Goal: Communication & Community: Answer question/provide support

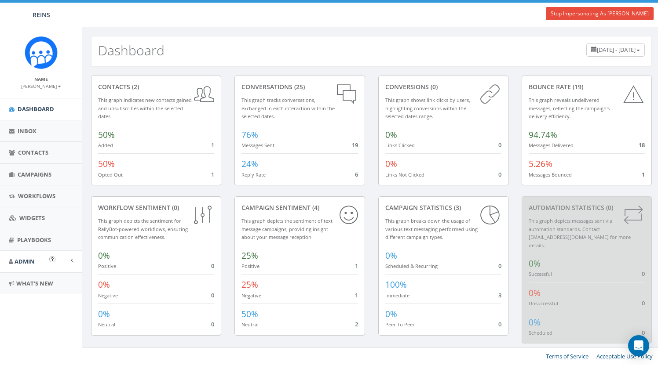
click at [26, 258] on span "Admin" at bounding box center [25, 262] width 20 height 8
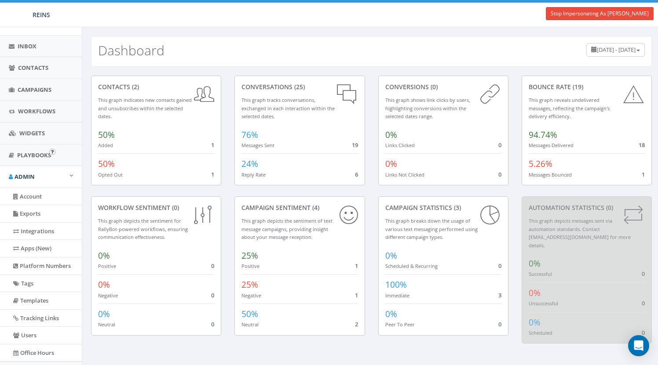
scroll to position [113, 0]
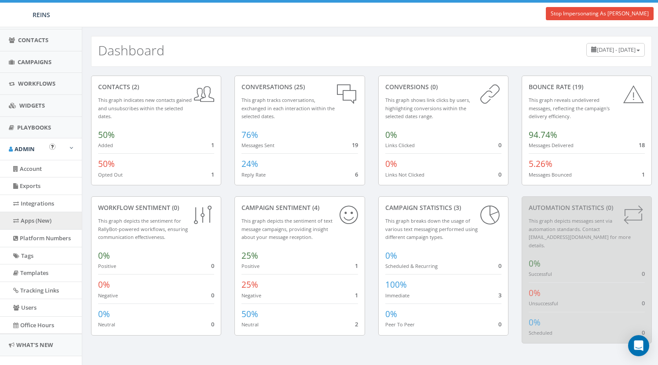
click at [38, 218] on link "Apps (New)" at bounding box center [41, 220] width 82 height 17
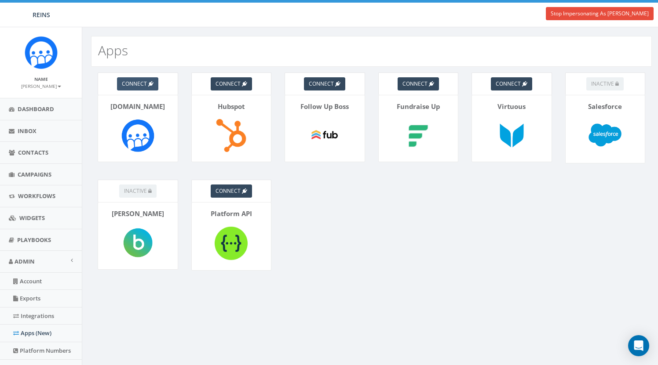
click at [144, 86] on span "connect" at bounding box center [134, 83] width 25 height 7
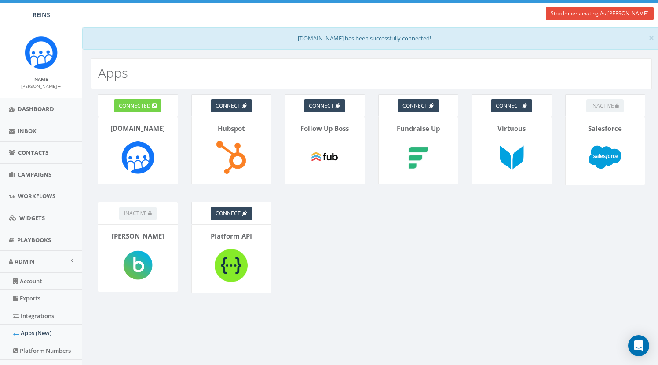
click at [141, 105] on span "connected" at bounding box center [135, 105] width 32 height 7
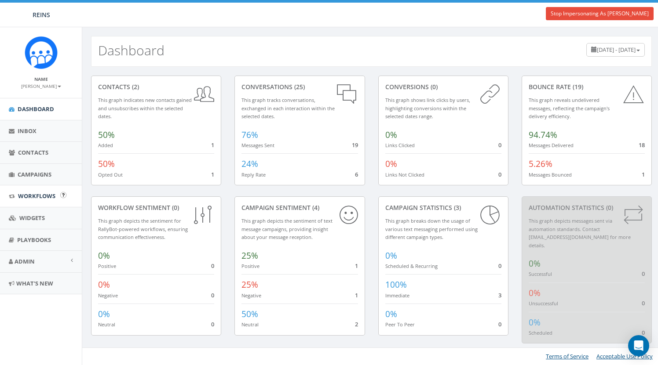
click at [33, 196] on span "Workflows" at bounding box center [36, 196] width 37 height 8
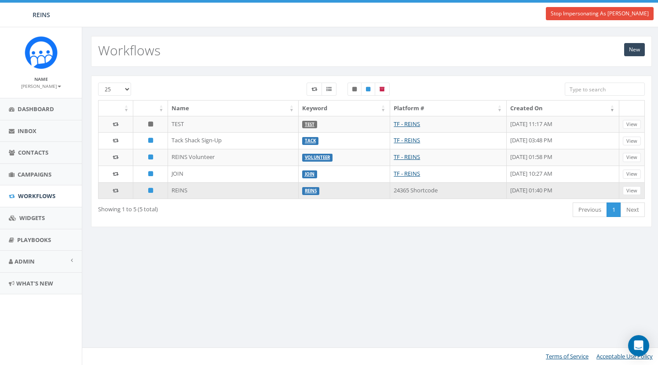
click at [305, 189] on link "REINS" at bounding box center [311, 191] width 12 height 6
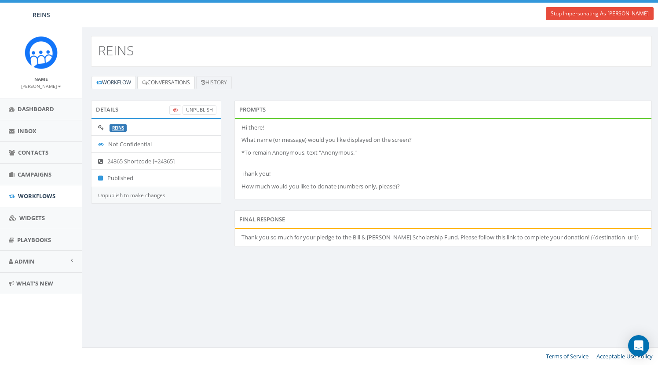
click at [173, 81] on link "Conversations" at bounding box center [166, 82] width 58 height 13
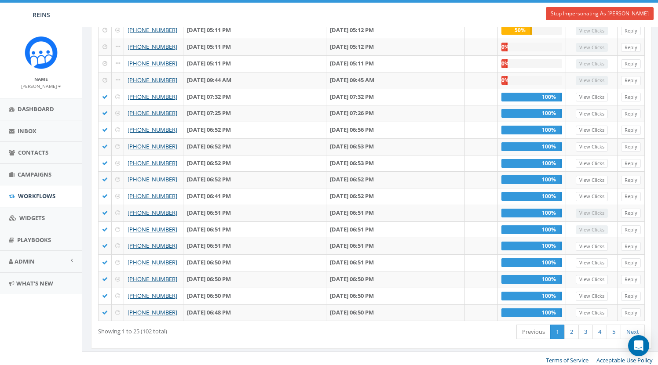
scroll to position [252, 0]
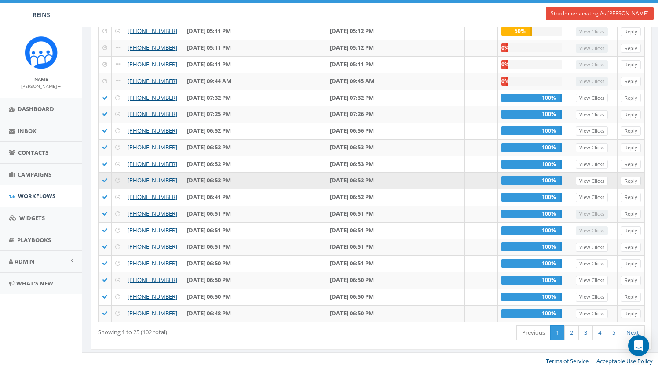
click at [632, 177] on link "Reply" at bounding box center [631, 181] width 20 height 9
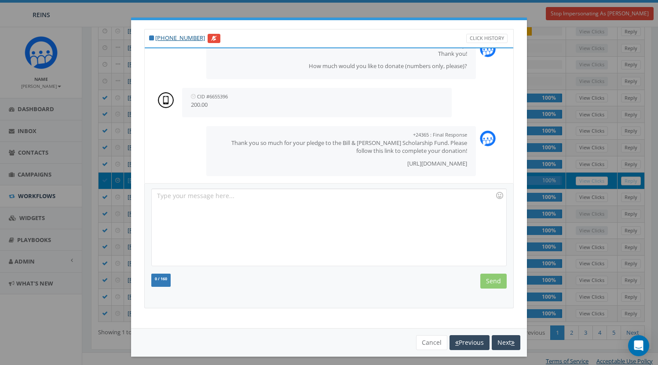
scroll to position [162, 0]
click at [424, 337] on button "Cancel" at bounding box center [431, 343] width 31 height 15
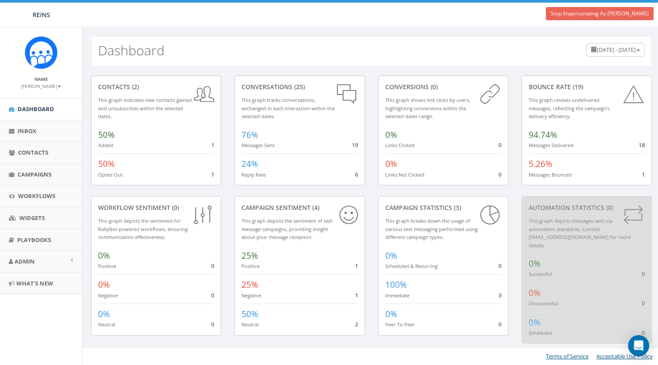
click at [586, 11] on link "Stop Impersonating As [PERSON_NAME]" at bounding box center [600, 13] width 108 height 13
